Goal: Navigation & Orientation: Find specific page/section

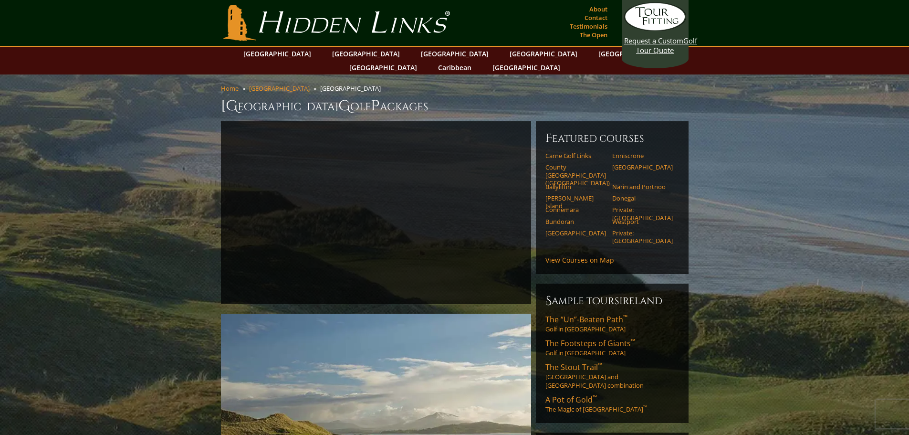
click at [625, 152] on link "Enniscrone" at bounding box center [642, 156] width 61 height 8
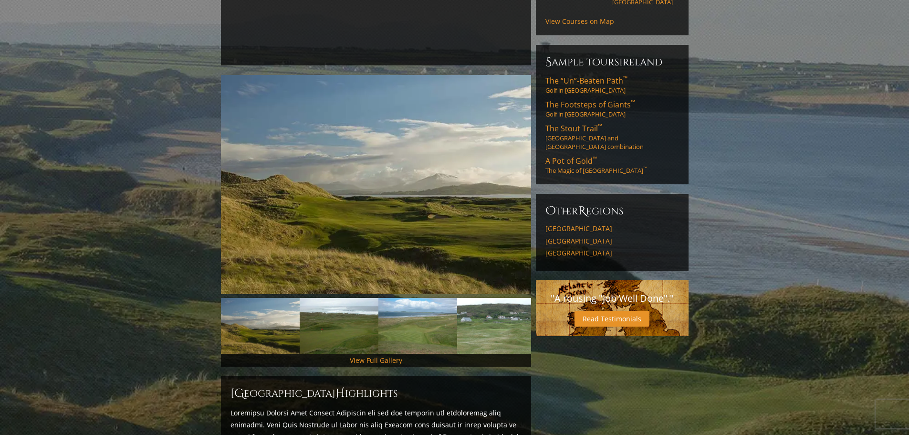
click at [609, 54] on h6 "Sample ToursIreland" at bounding box center [613, 61] width 134 height 15
click at [591, 75] on span "The “Un”-Beaten Path ™" at bounding box center [587, 80] width 82 height 11
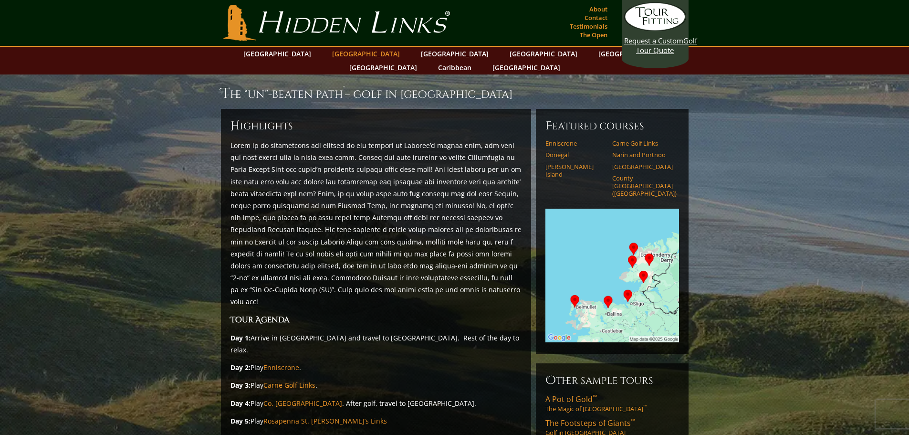
click at [355, 55] on link "[GEOGRAPHIC_DATA]" at bounding box center [365, 54] width 77 height 14
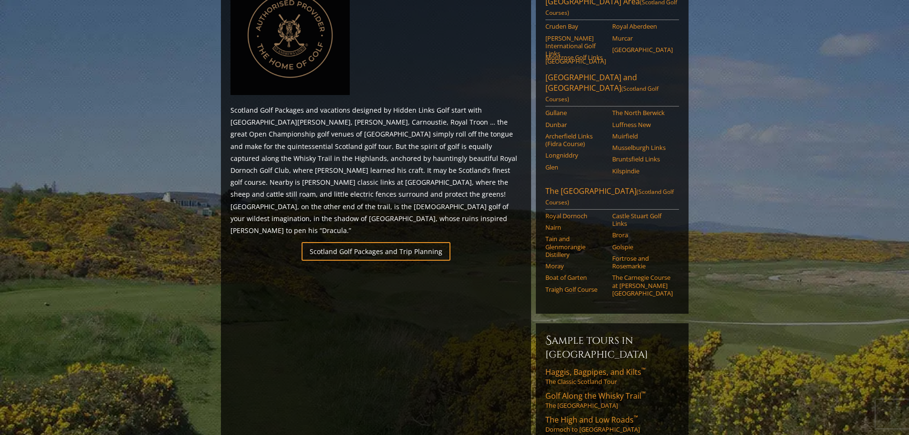
scroll to position [0, 0]
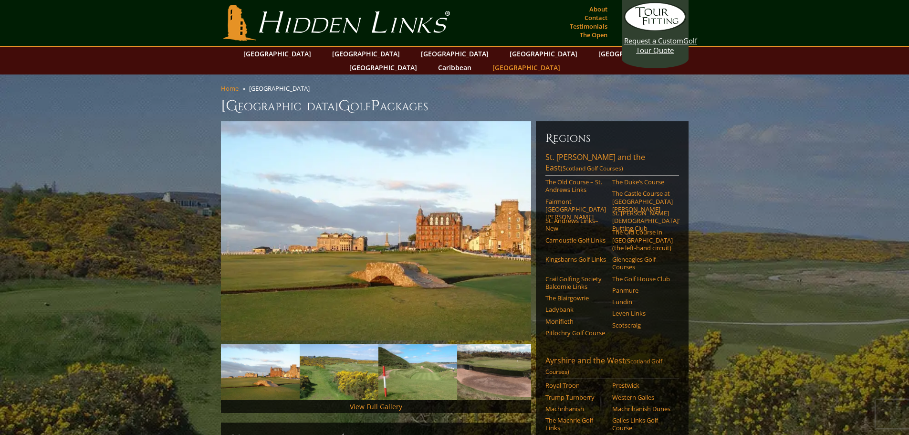
click at [565, 61] on link "[GEOGRAPHIC_DATA]" at bounding box center [526, 68] width 77 height 14
